Goal: Transaction & Acquisition: Purchase product/service

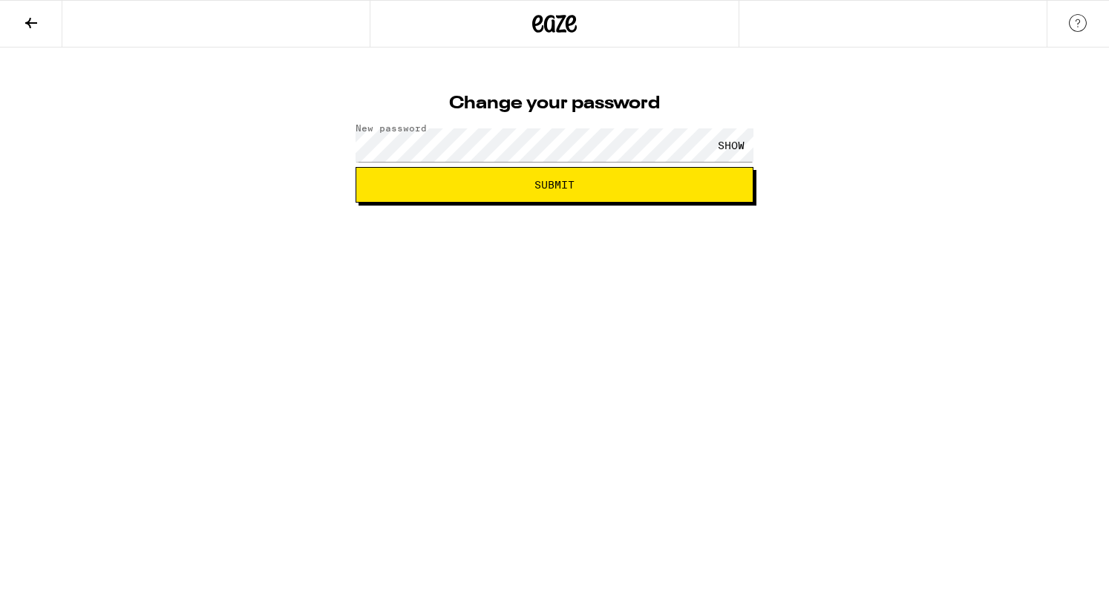
click at [650, 195] on button "Submit" at bounding box center [554, 185] width 398 height 36
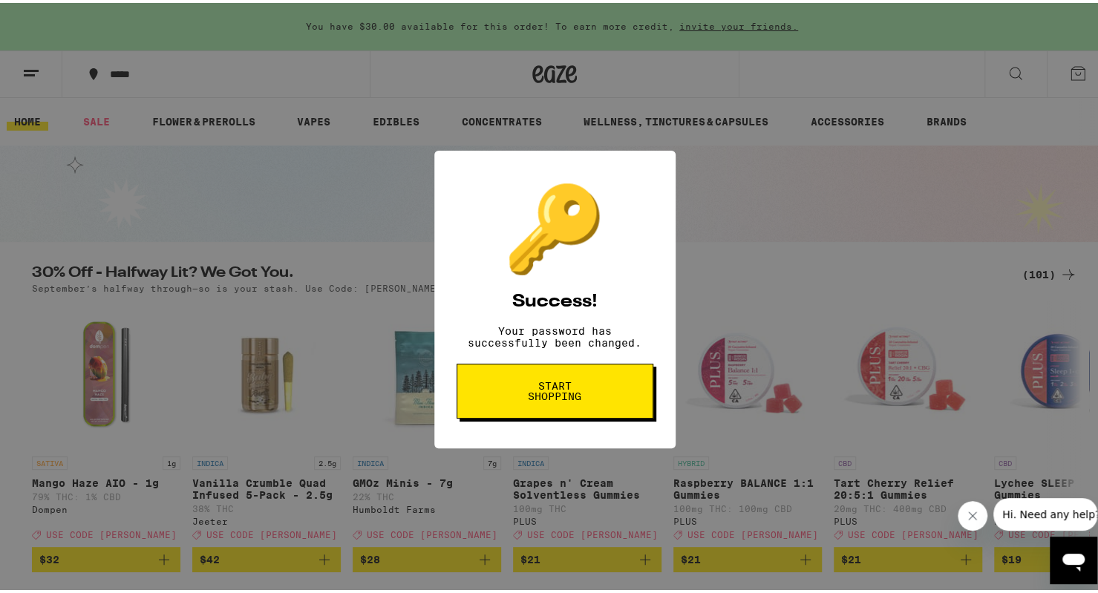
click at [557, 381] on button "Start shopping" at bounding box center [554, 388] width 197 height 55
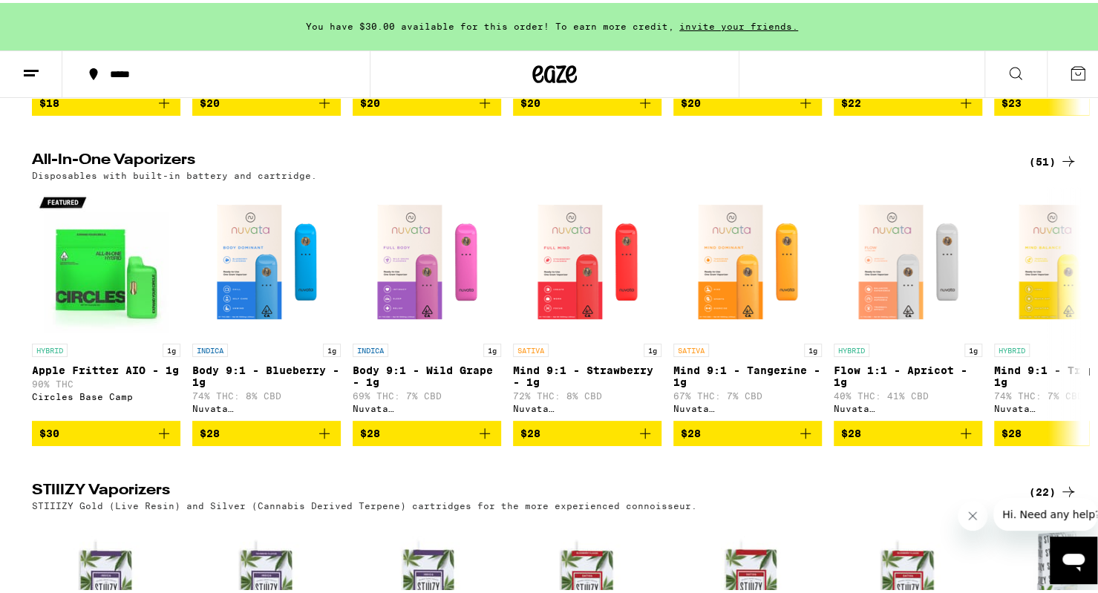
scroll to position [1795, 0]
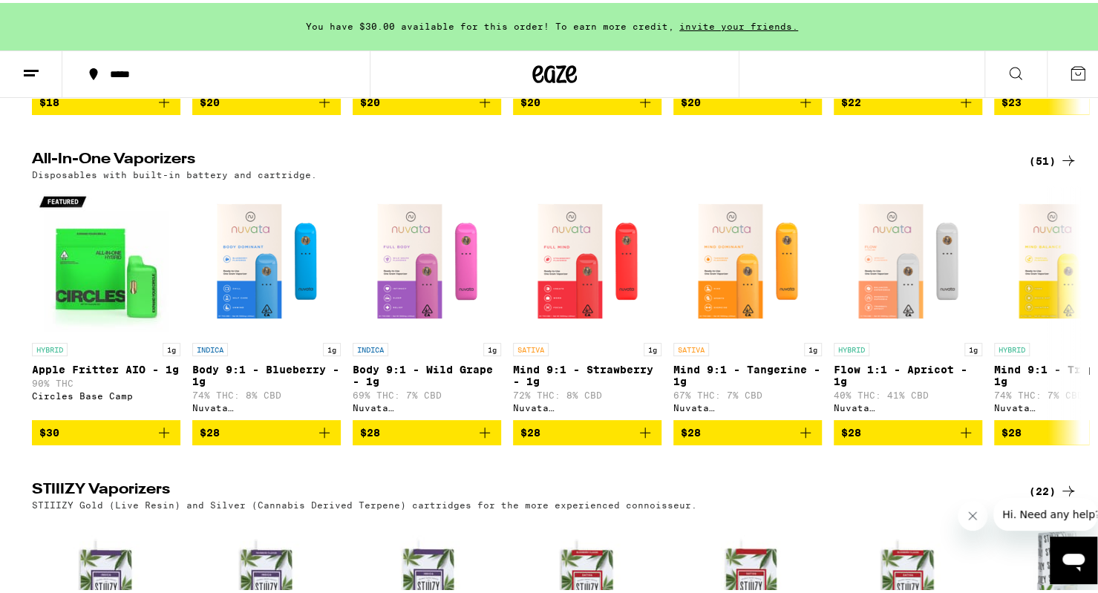
click at [1037, 167] on div "(51)" at bounding box center [1053, 158] width 48 height 18
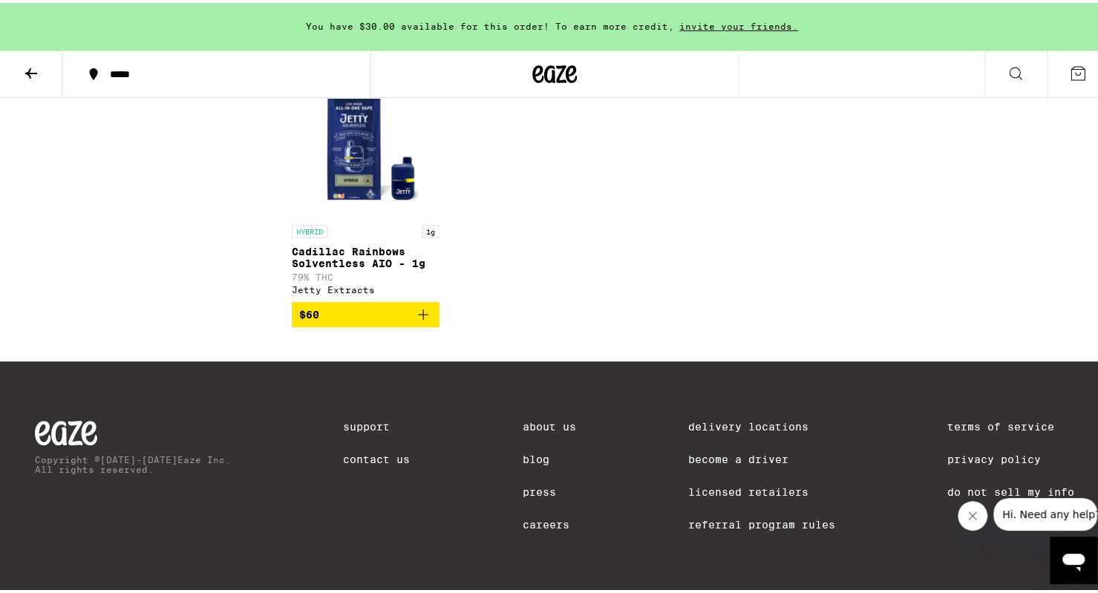
scroll to position [2921, 0]
click at [24, 58] on button at bounding box center [31, 71] width 62 height 47
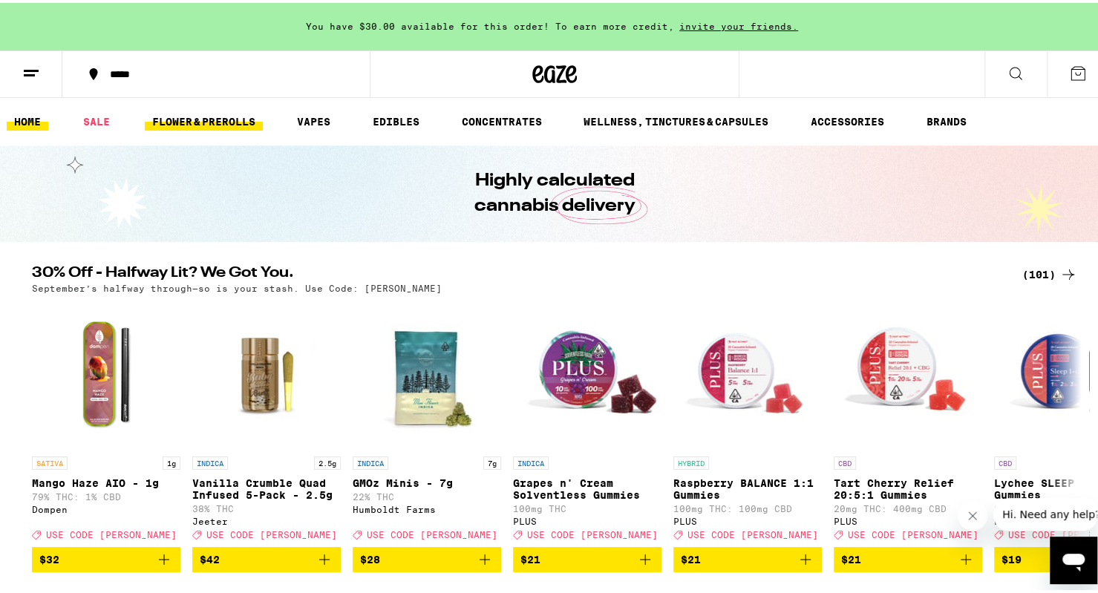
click at [232, 117] on link "FLOWER & PREROLLS" at bounding box center [204, 119] width 118 height 18
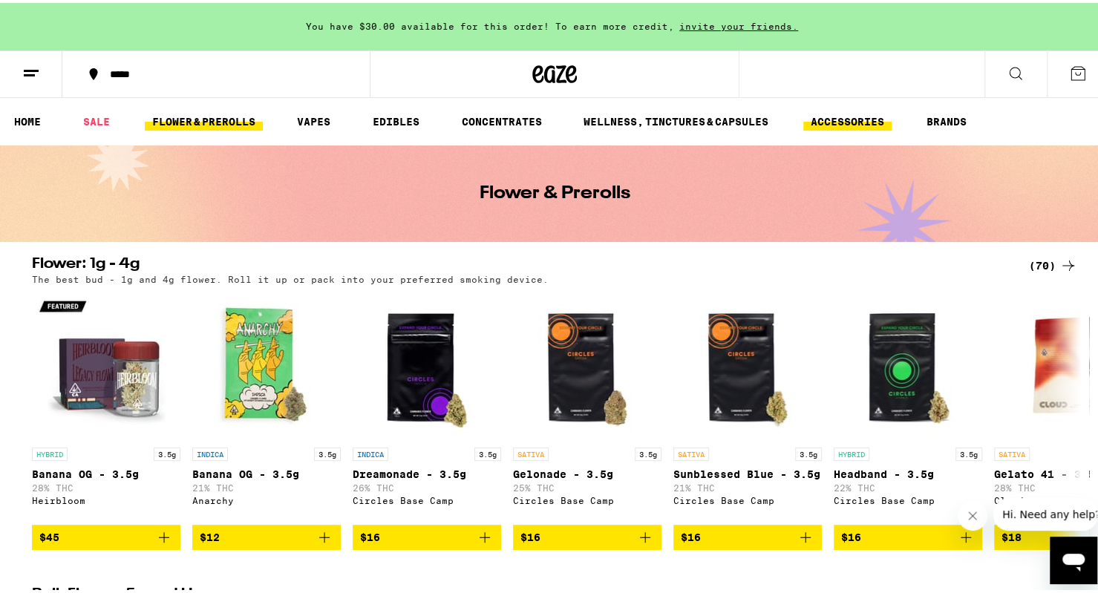
click at [853, 119] on link "ACCESSORIES" at bounding box center [847, 119] width 88 height 18
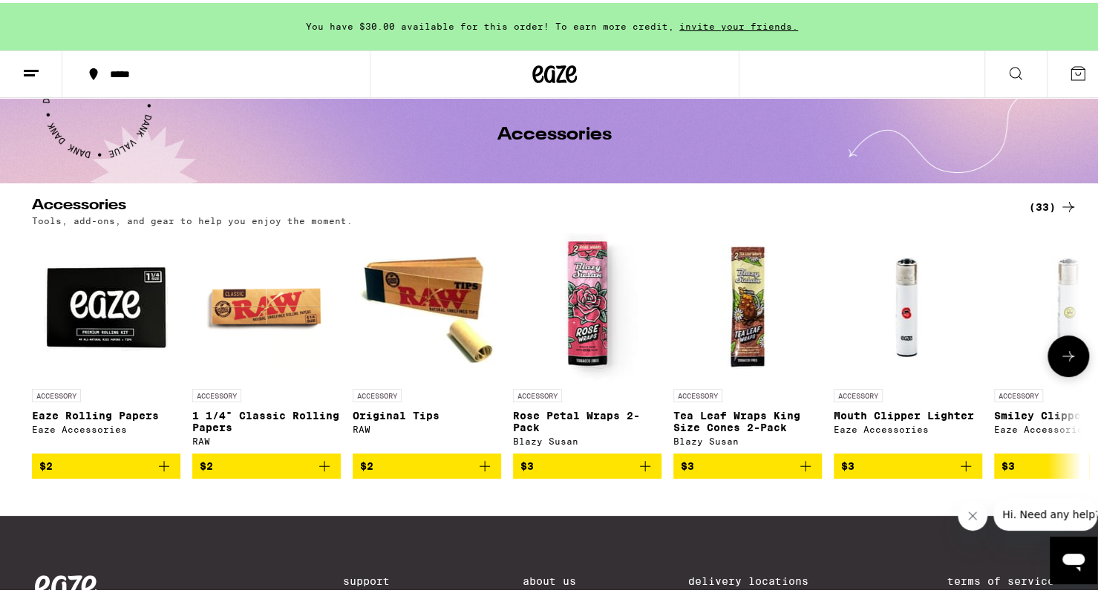
scroll to position [46, 0]
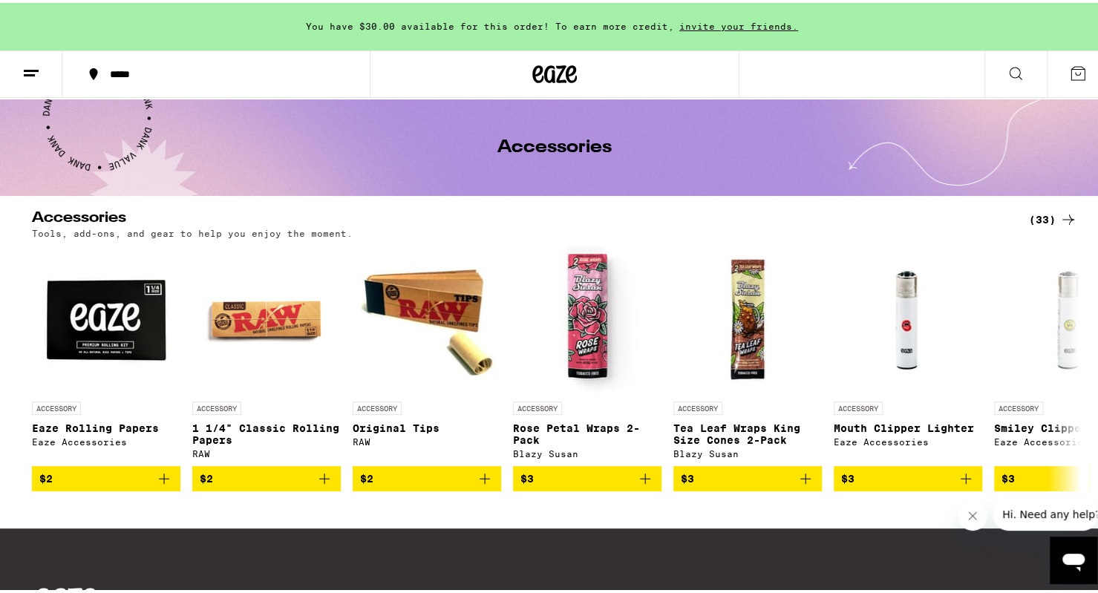
click at [1059, 212] on icon at bounding box center [1068, 217] width 18 height 18
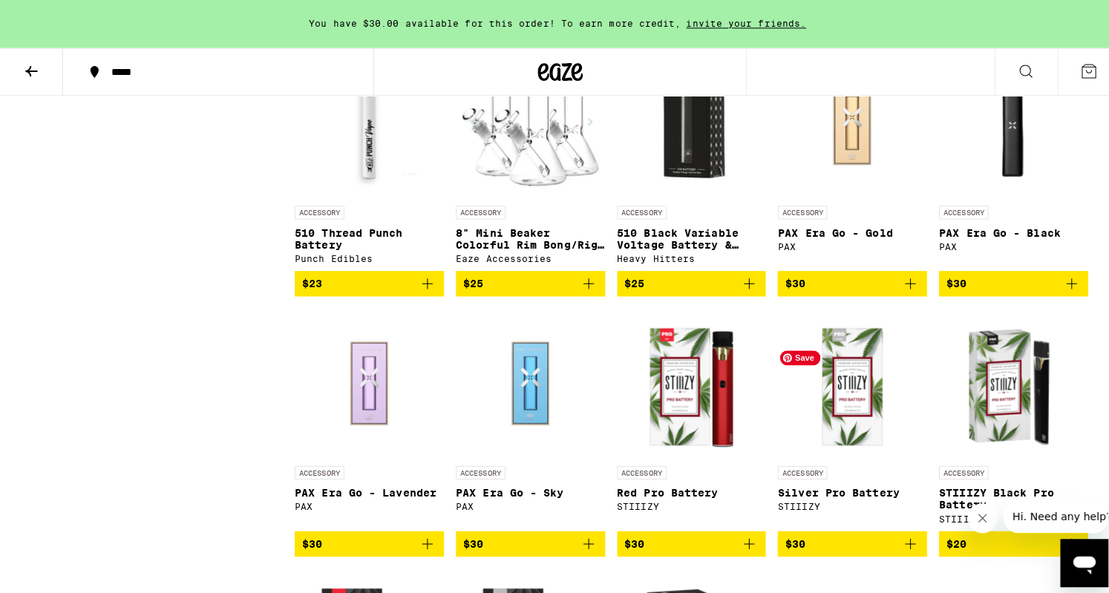
scroll to position [1244, 0]
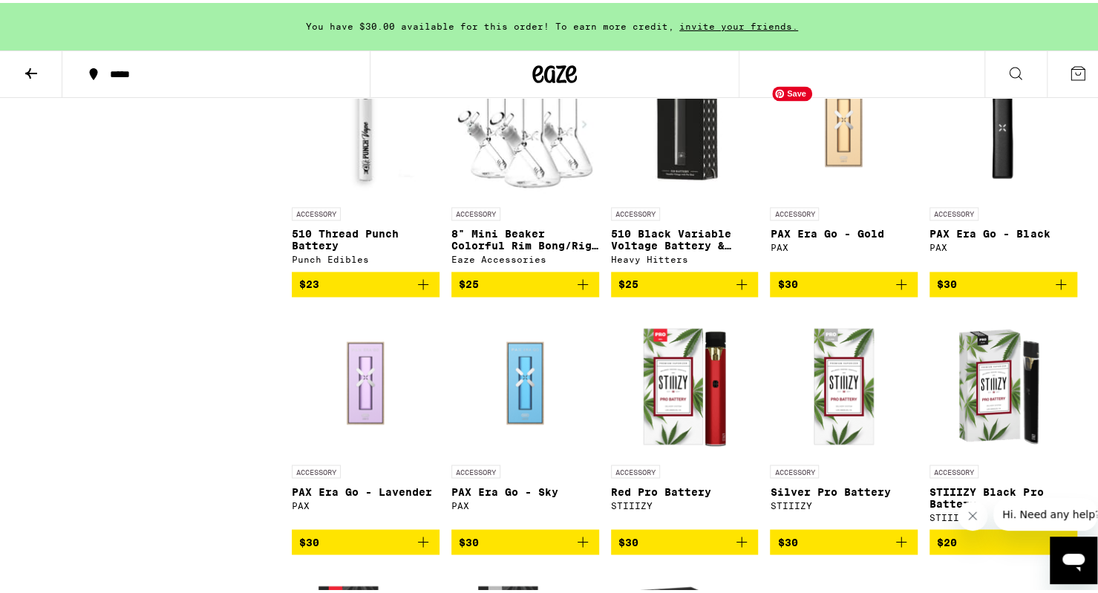
click at [845, 154] on img "Open page for PAX Era Go - Gold from PAX" at bounding box center [844, 122] width 148 height 148
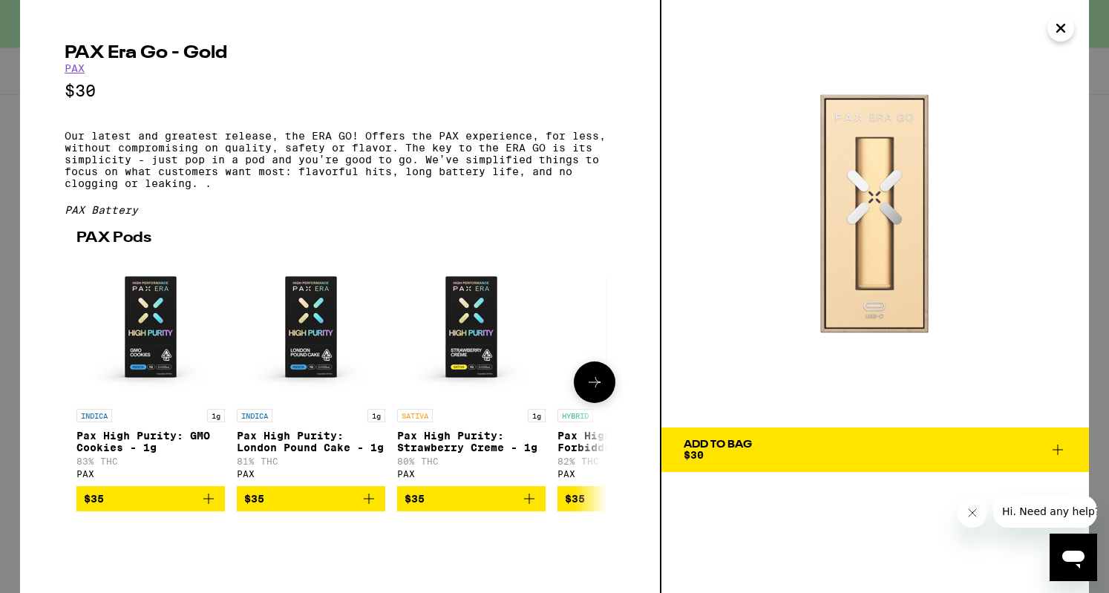
click at [605, 393] on button at bounding box center [595, 382] width 42 height 42
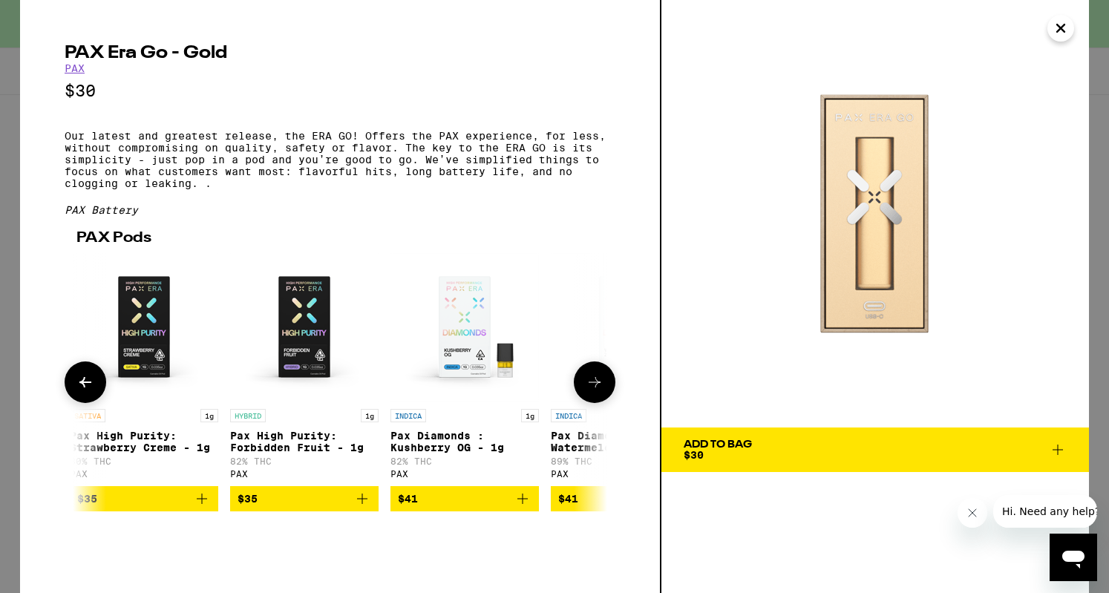
scroll to position [0, 365]
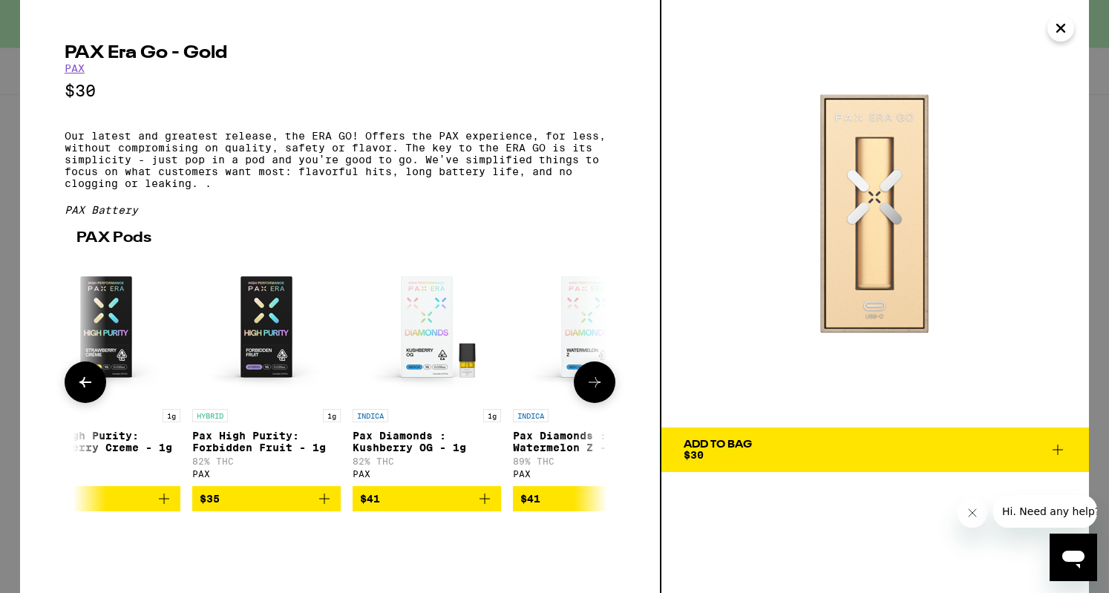
click at [605, 393] on button at bounding box center [595, 382] width 42 height 42
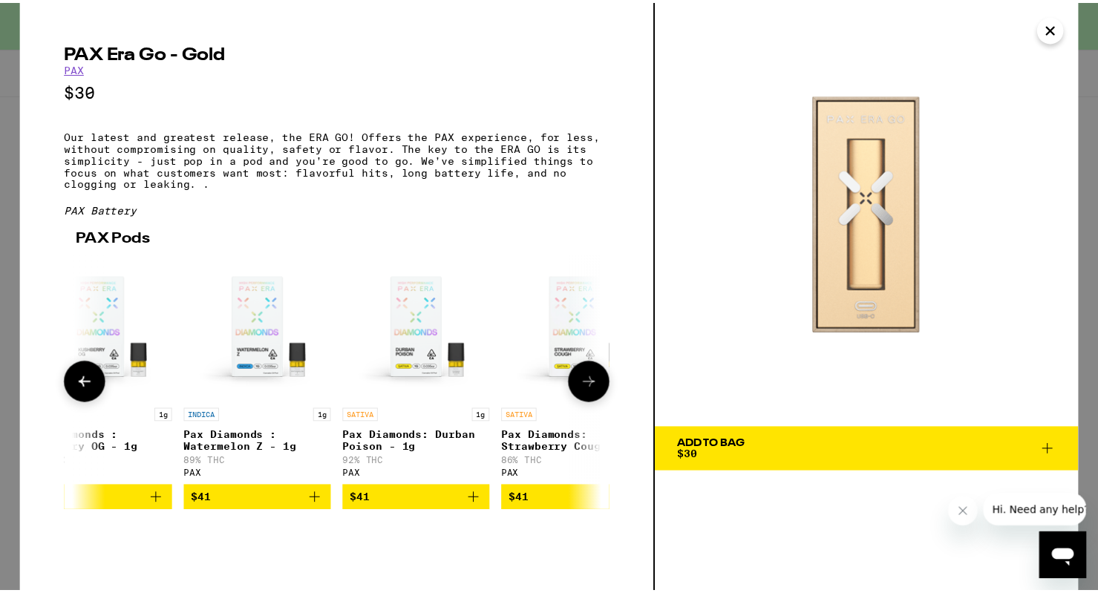
scroll to position [0, 730]
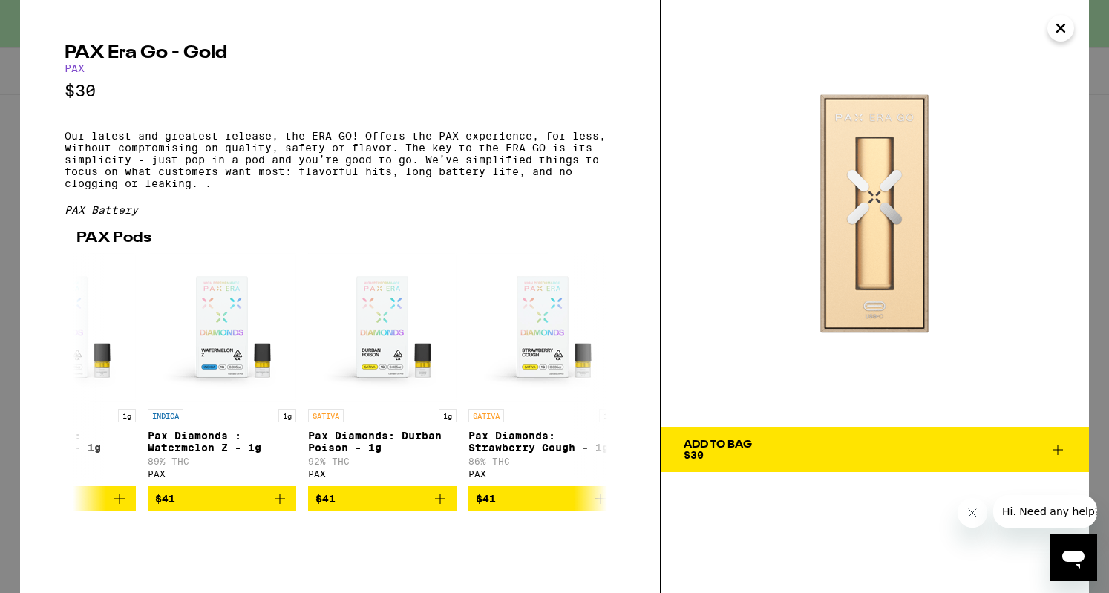
click at [1064, 21] on icon "Close" at bounding box center [1061, 28] width 18 height 22
